Goal: Information Seeking & Learning: Learn about a topic

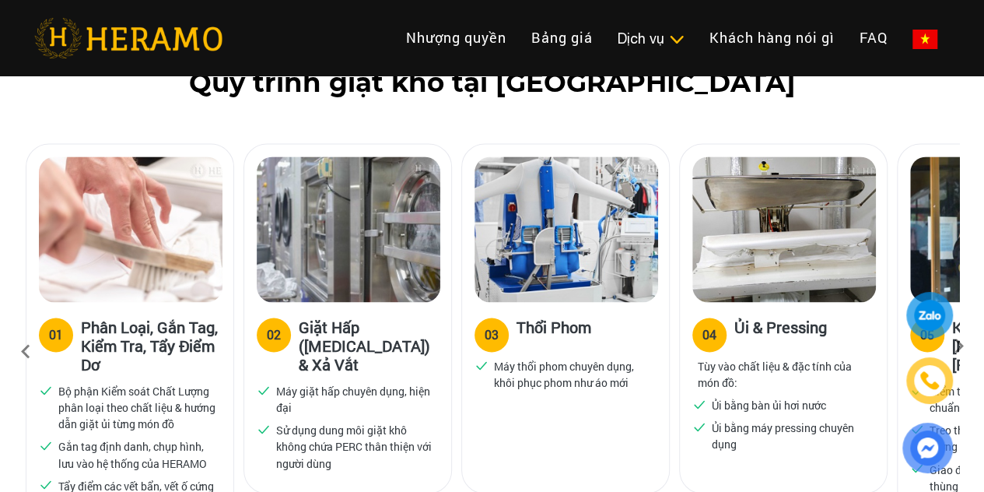
scroll to position [1167, 0]
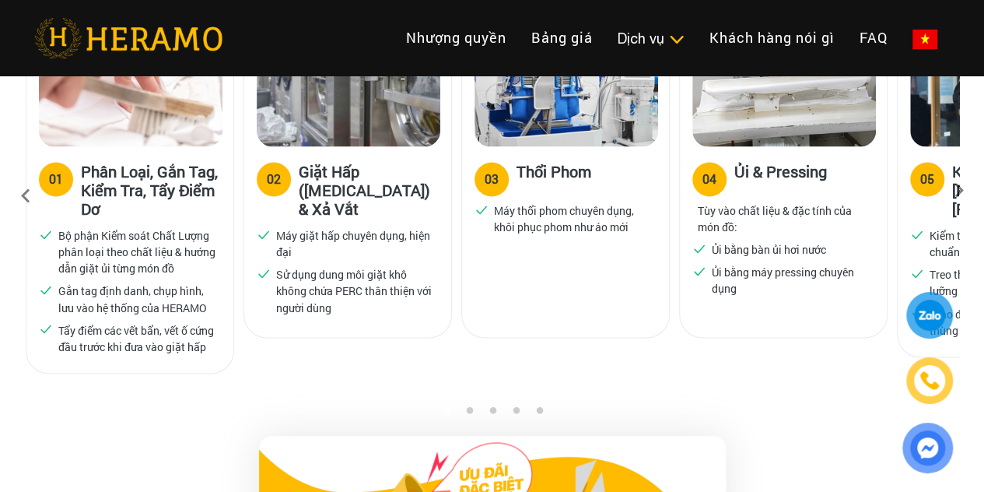
click at [490, 405] on button "3" at bounding box center [493, 413] width 16 height 16
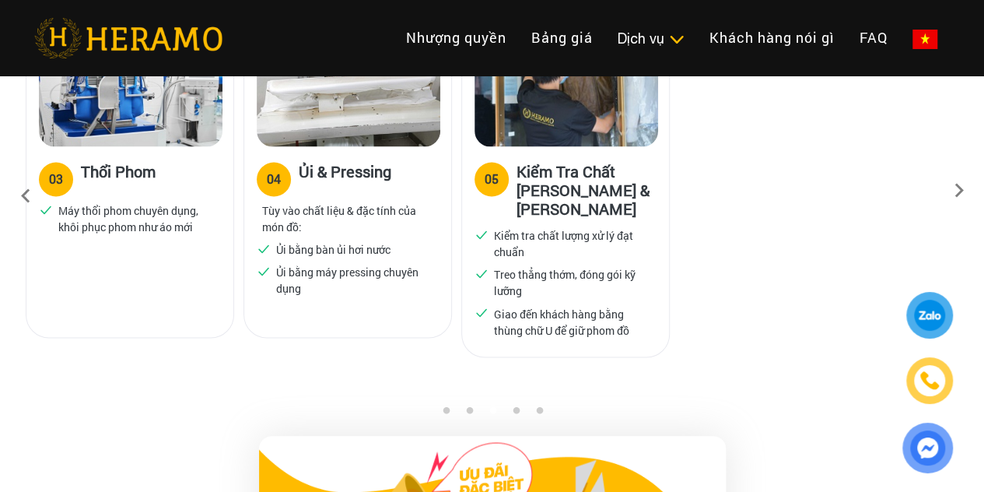
scroll to position [778, 0]
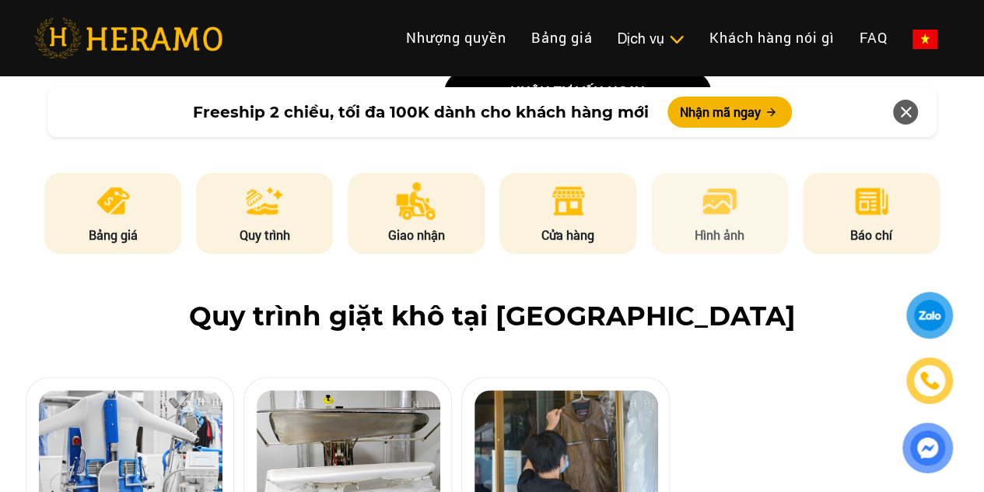
click at [722, 226] on p "Hình ảnh" at bounding box center [719, 235] width 137 height 19
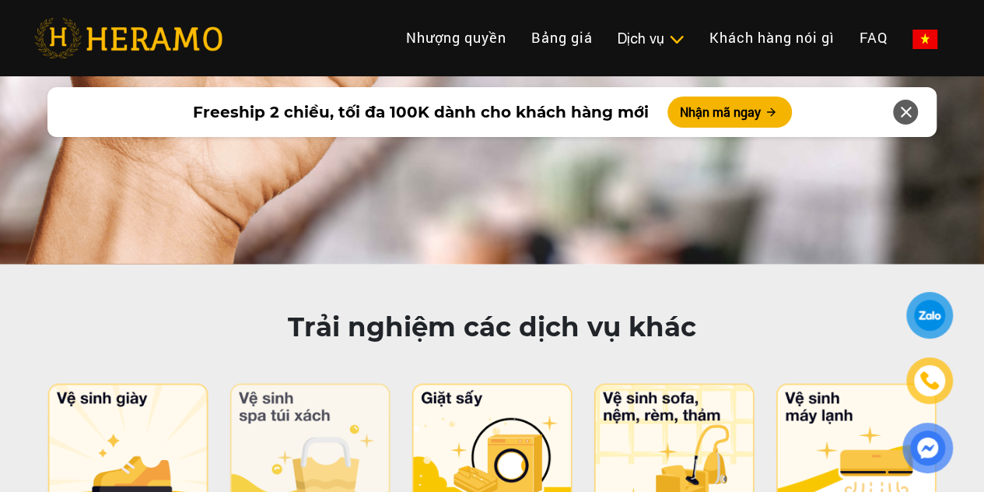
scroll to position [7887, 0]
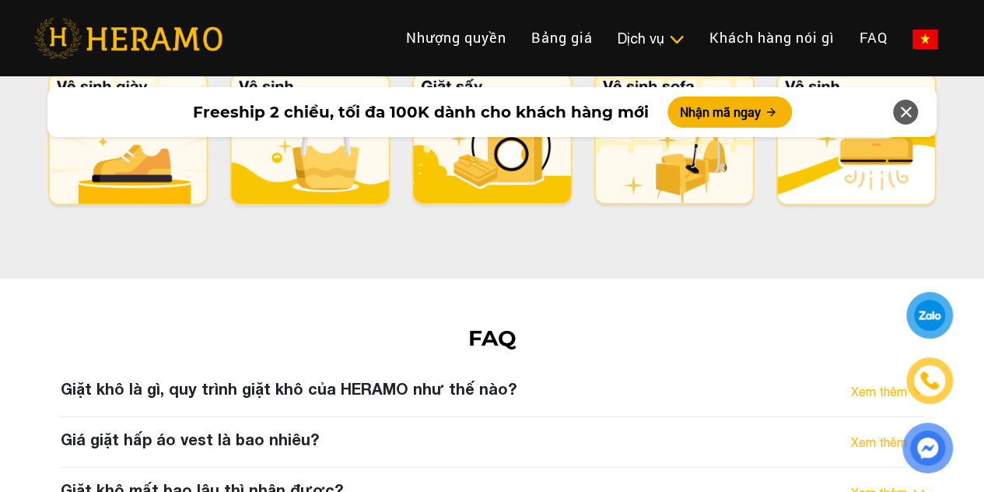
click at [858, 382] on link "Xem thêm" at bounding box center [879, 391] width 56 height 19
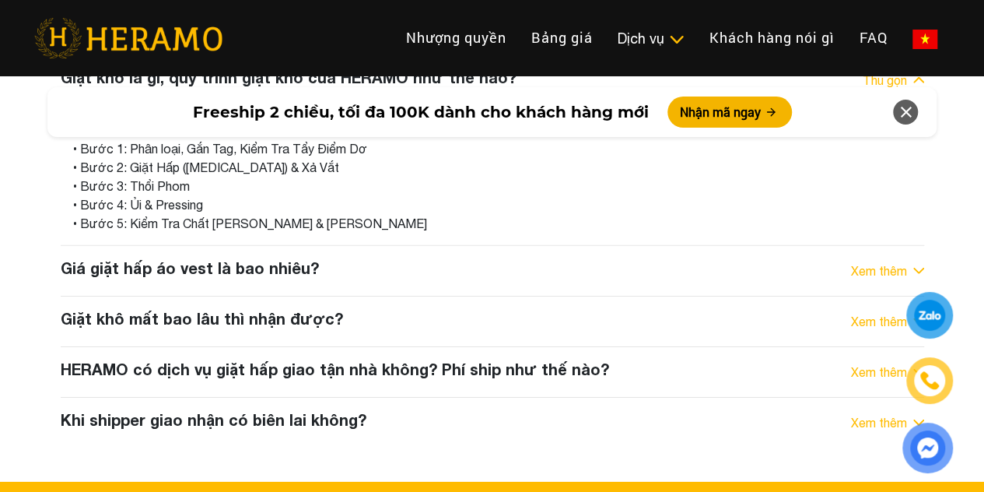
scroll to position [7965, 0]
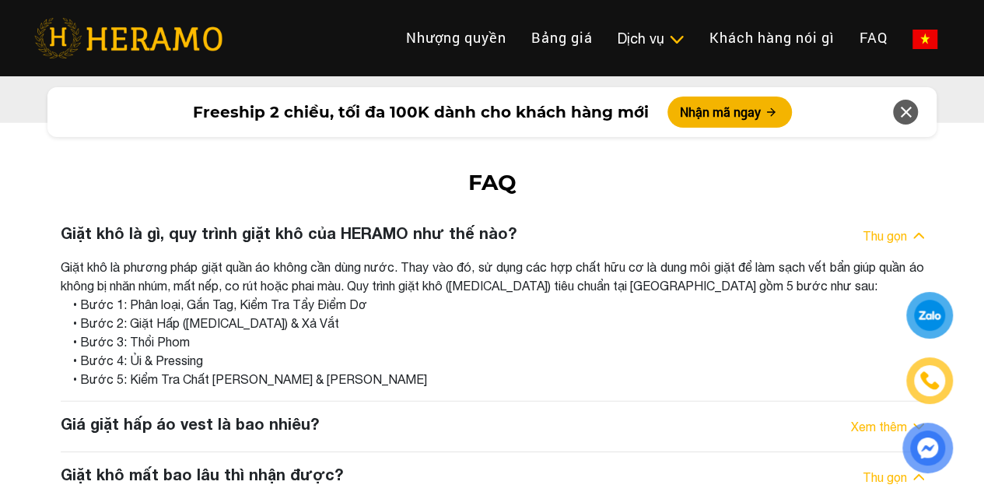
scroll to position [8120, 0]
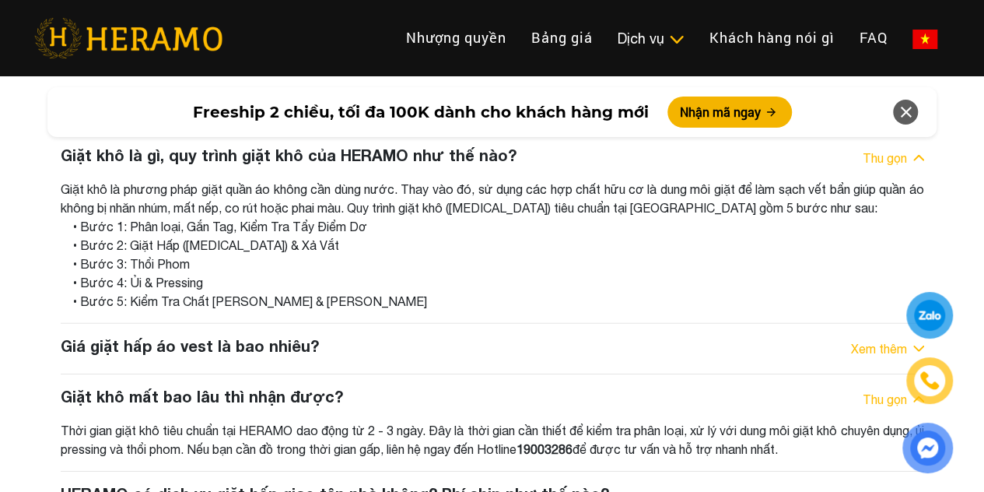
click at [918, 396] on img at bounding box center [918, 399] width 11 height 6
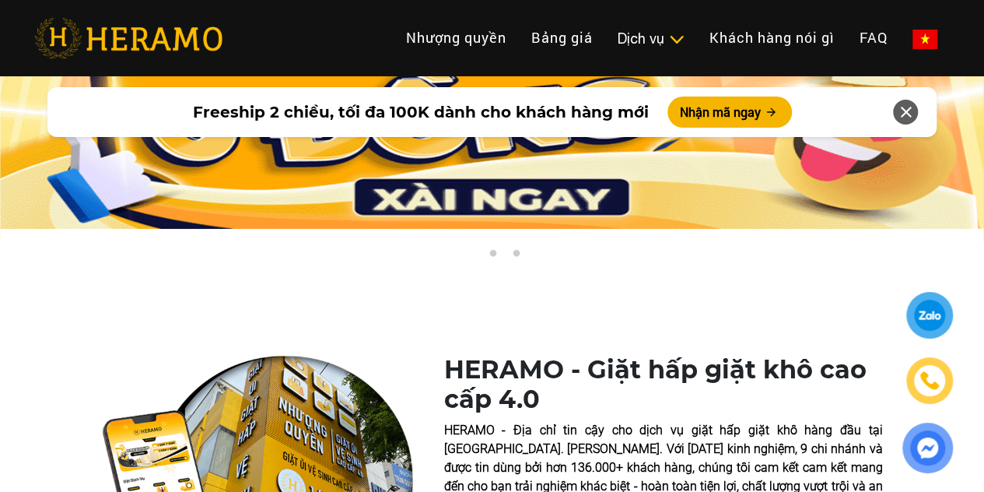
scroll to position [0, 0]
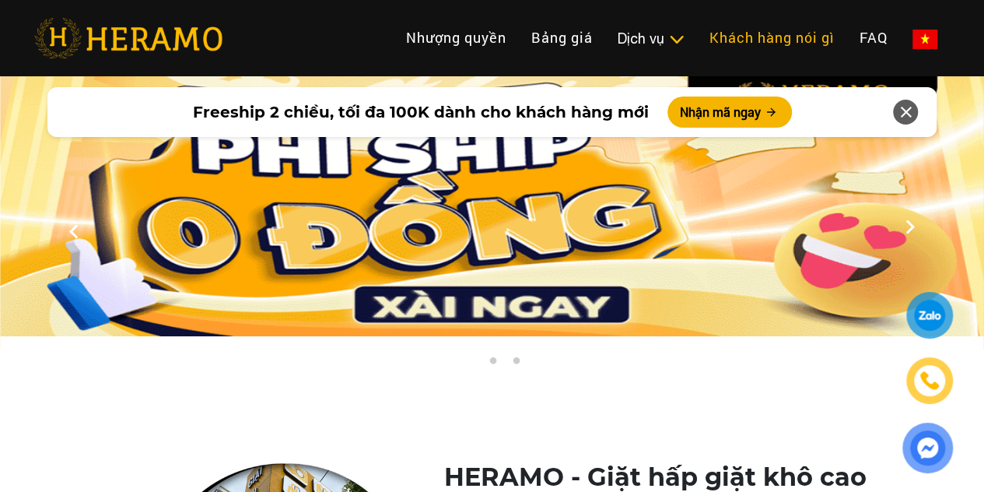
click at [697, 25] on link "Khách hàng nói gì" at bounding box center [772, 37] width 150 height 33
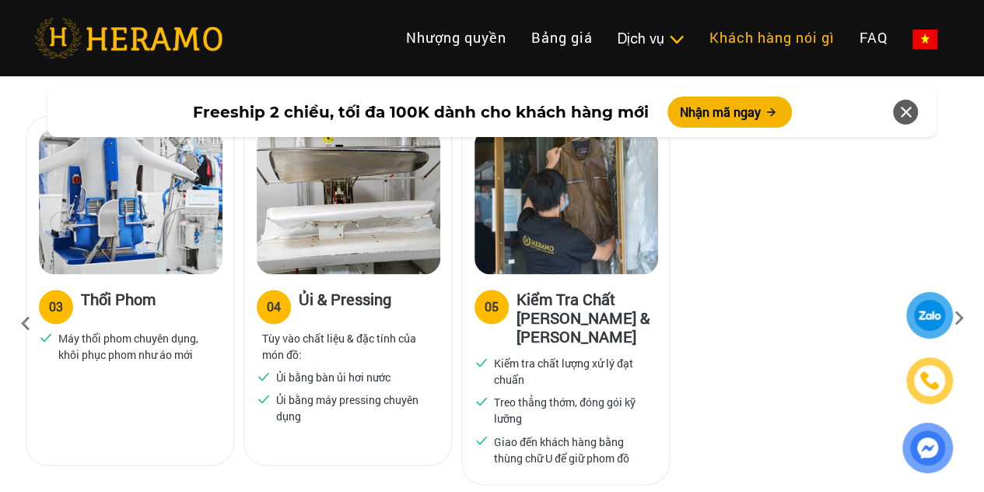
scroll to position [1273, 0]
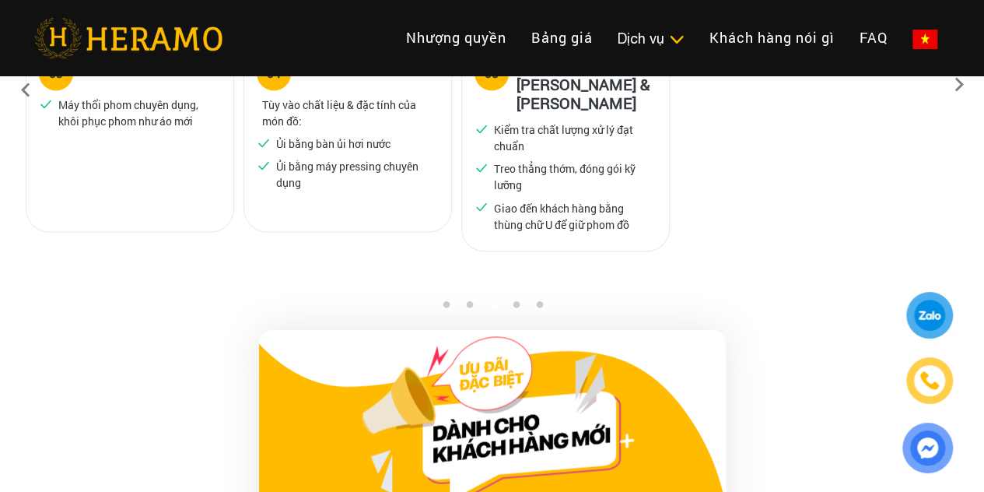
click at [445, 300] on button "1" at bounding box center [446, 308] width 16 height 16
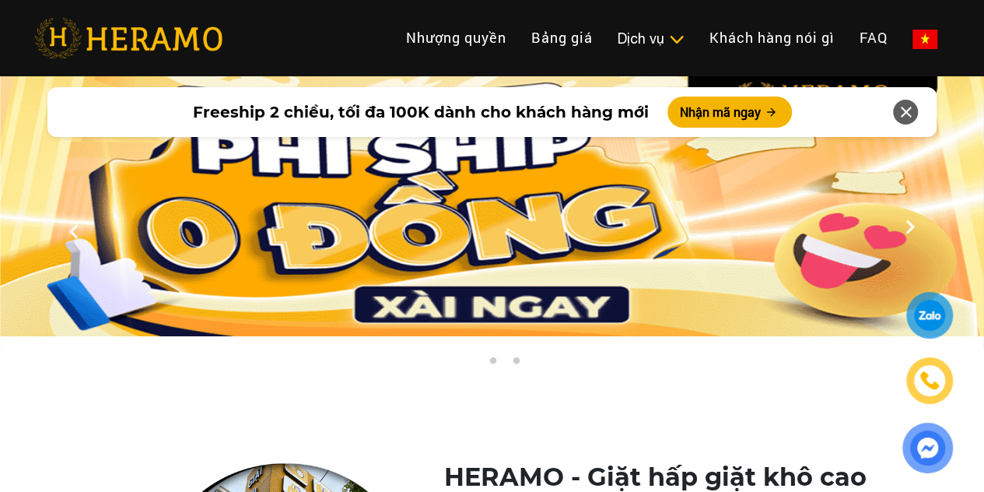
scroll to position [311, 0]
